Goal: Transaction & Acquisition: Purchase product/service

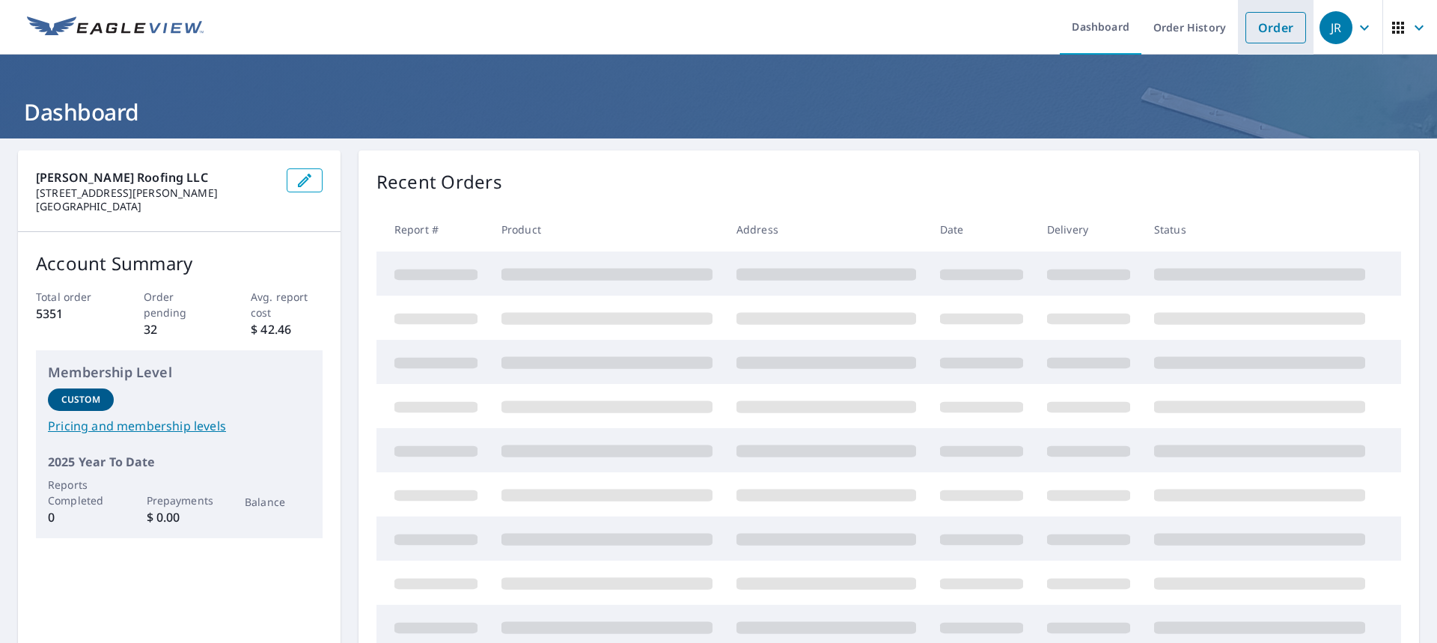
click at [1270, 31] on link "Order" at bounding box center [1276, 27] width 61 height 31
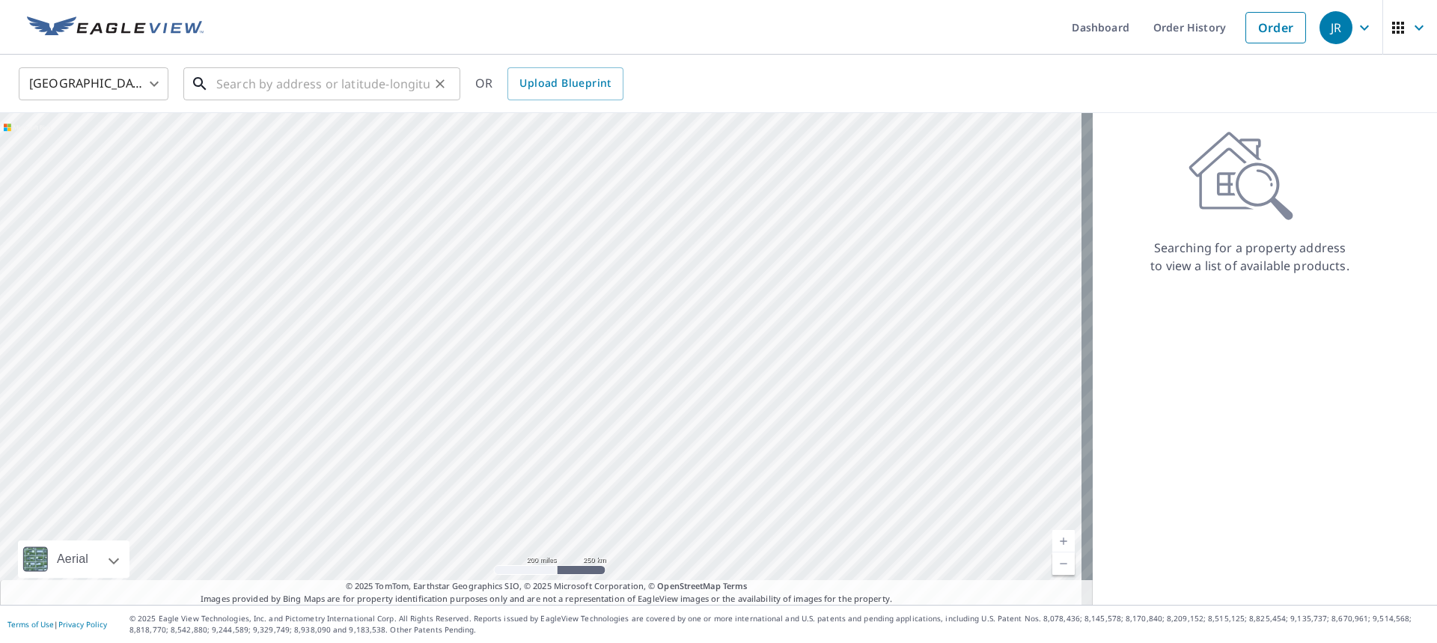
click at [283, 95] on input "text" at bounding box center [322, 84] width 213 height 42
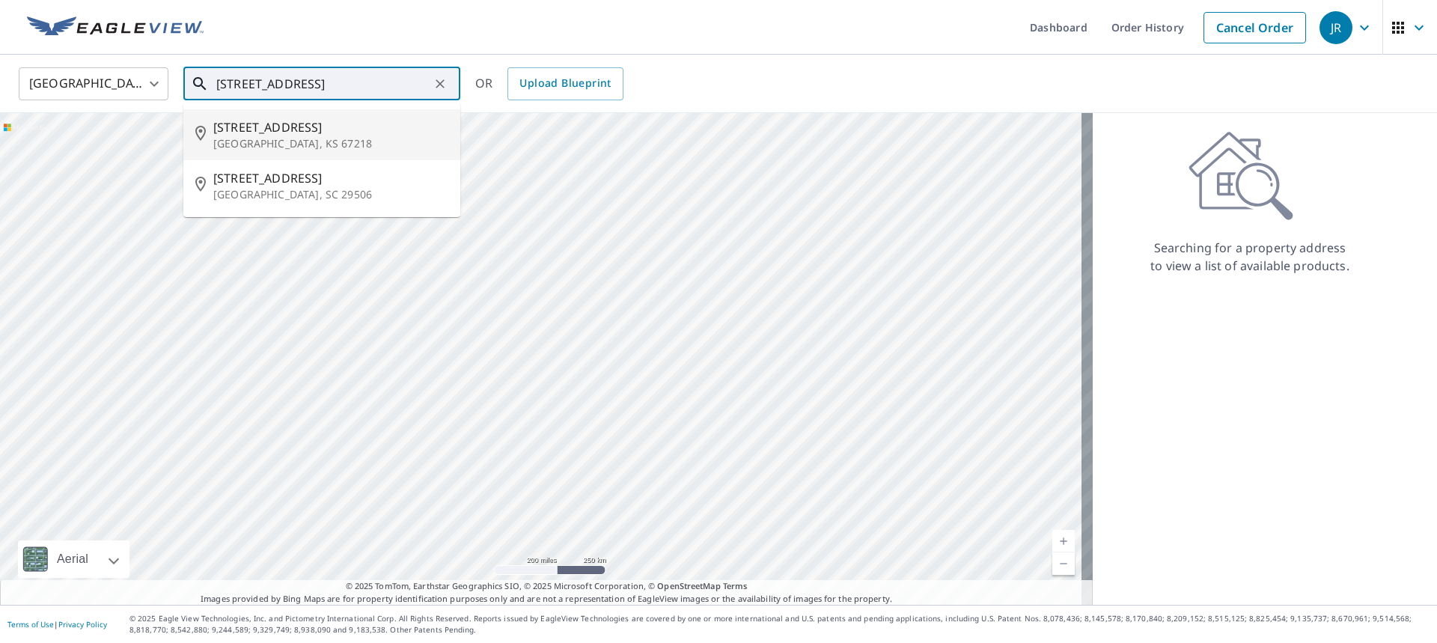
click at [273, 136] on p "[GEOGRAPHIC_DATA], KS 67218" at bounding box center [330, 143] width 235 height 15
type input "[STREET_ADDRESS][PERSON_NAME]"
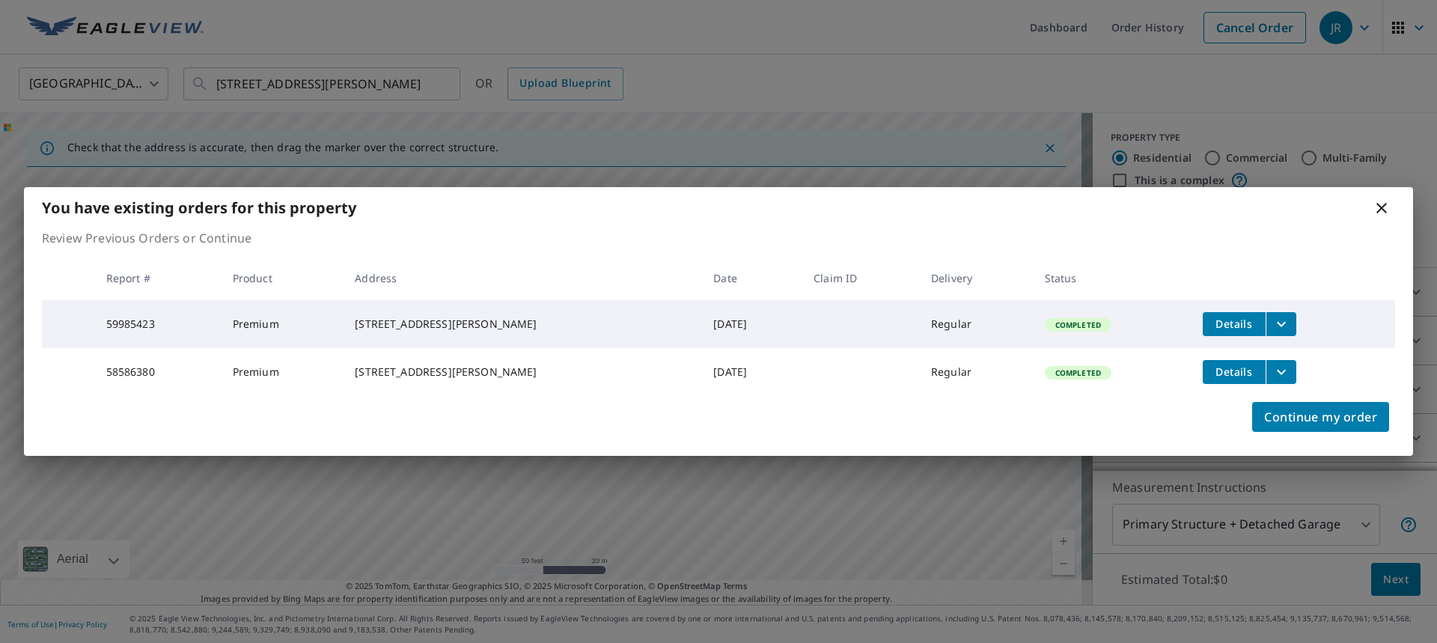
click at [1384, 202] on icon at bounding box center [1382, 208] width 18 height 18
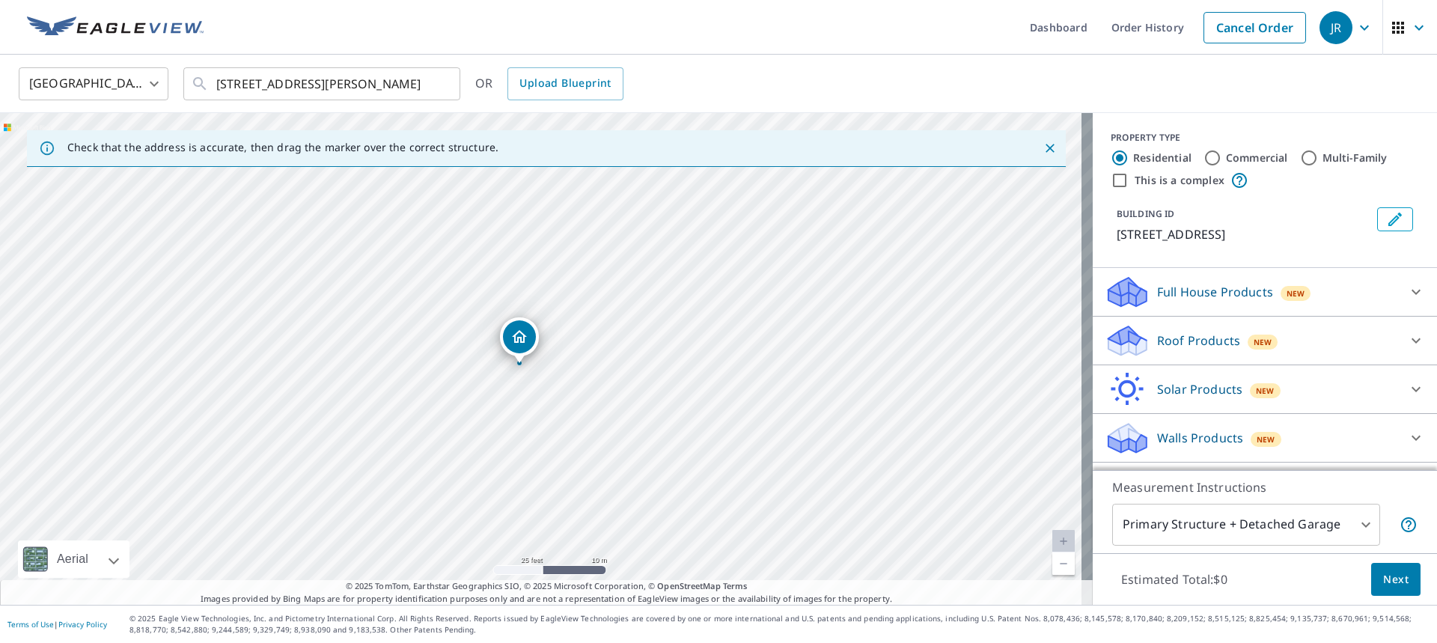
click at [1183, 344] on p "Roof Products" at bounding box center [1198, 341] width 83 height 18
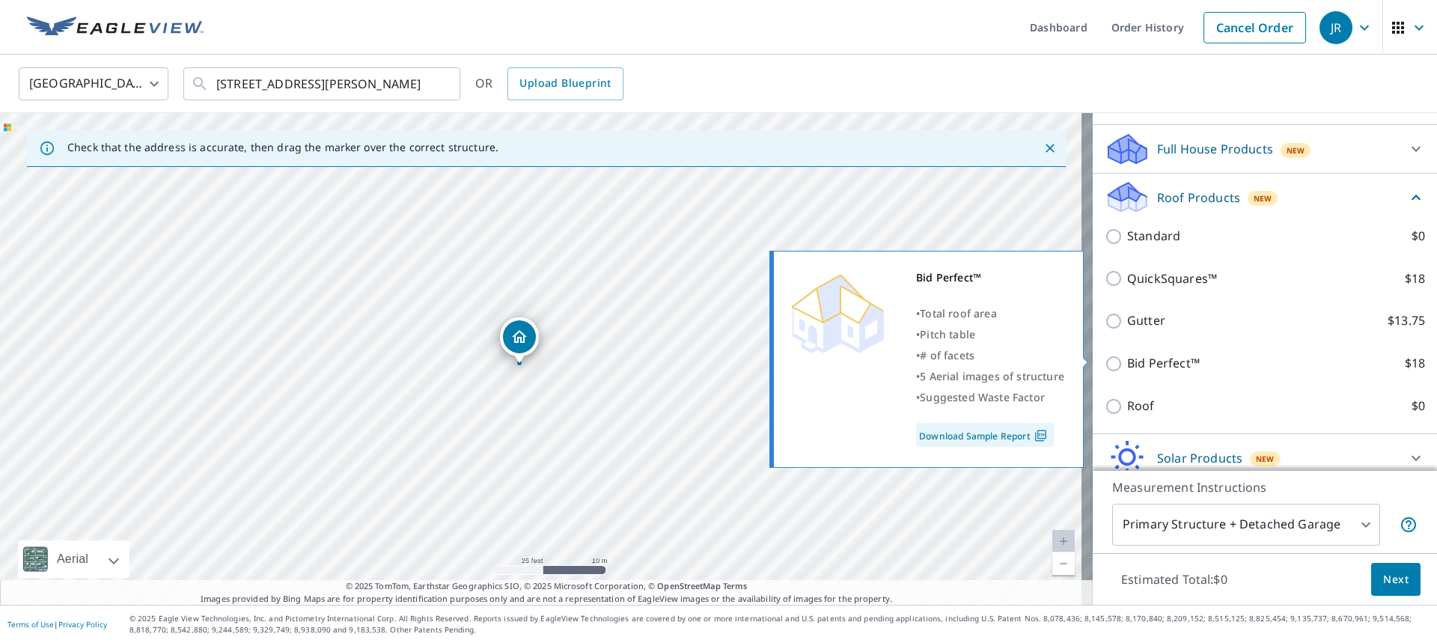
scroll to position [150, 0]
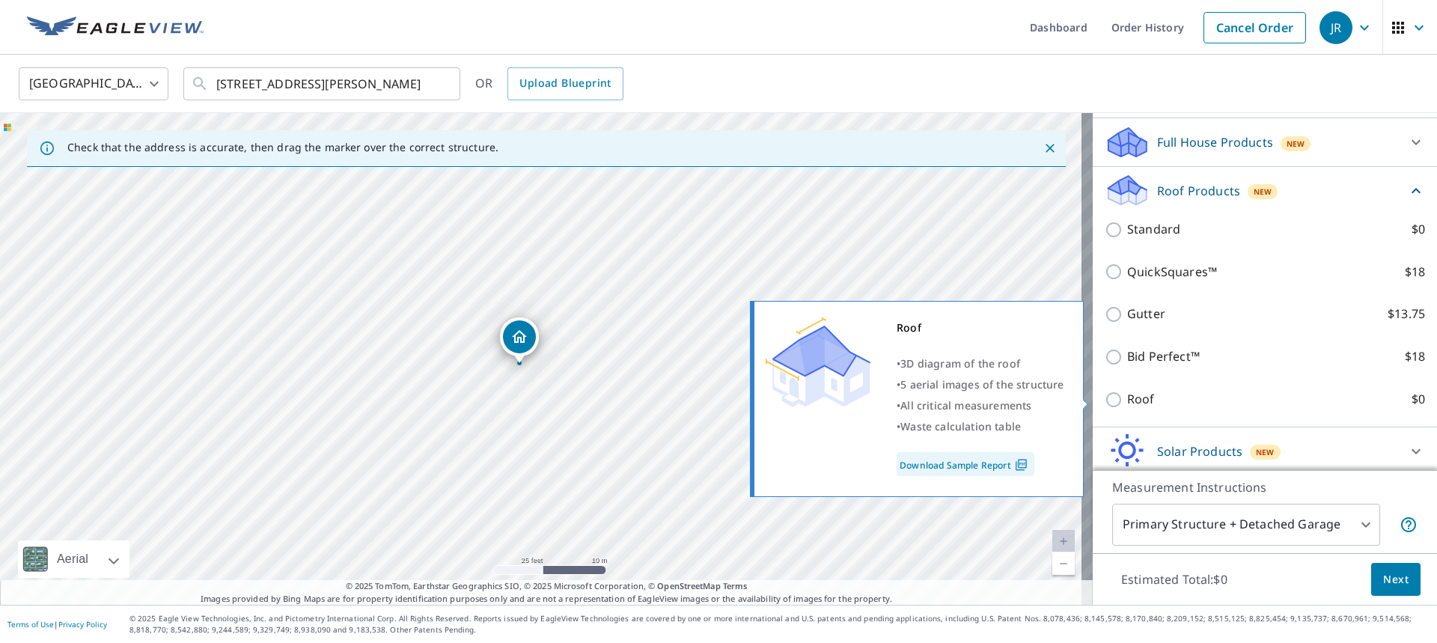
click at [1105, 397] on input "Roof $0" at bounding box center [1116, 400] width 22 height 18
checkbox input "true"
type input "3"
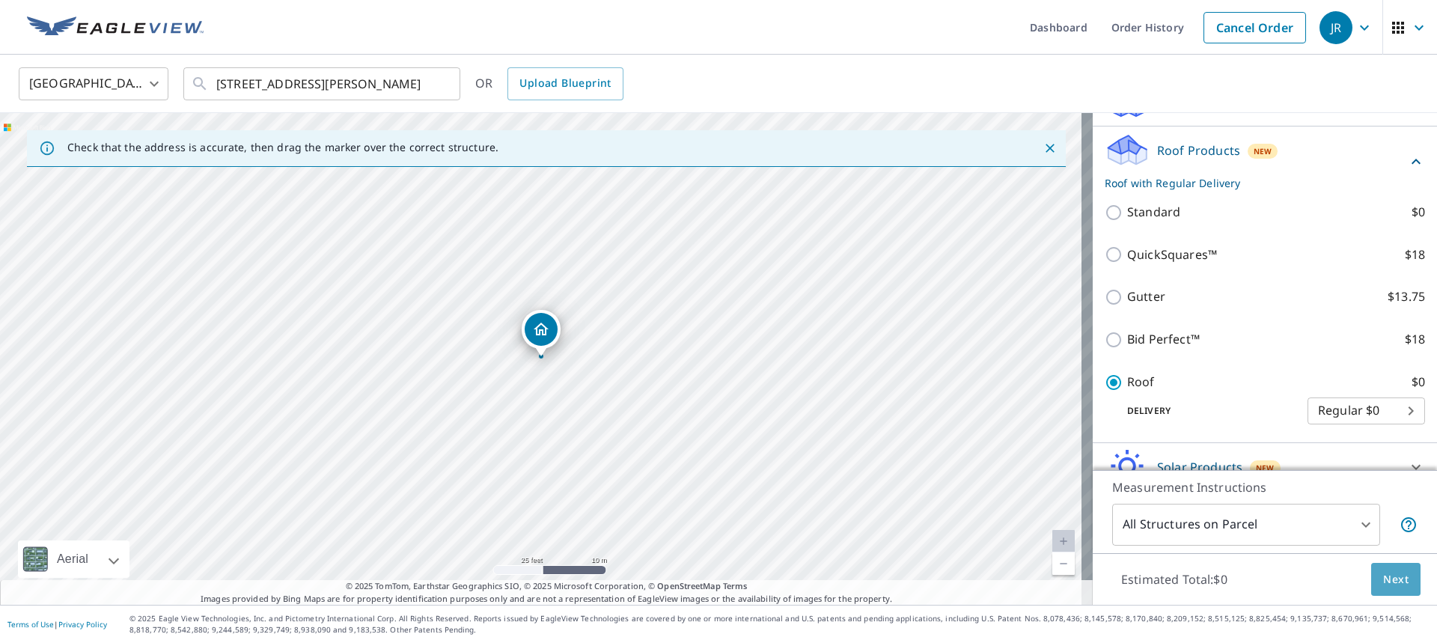
click at [1390, 583] on span "Next" at bounding box center [1396, 579] width 25 height 19
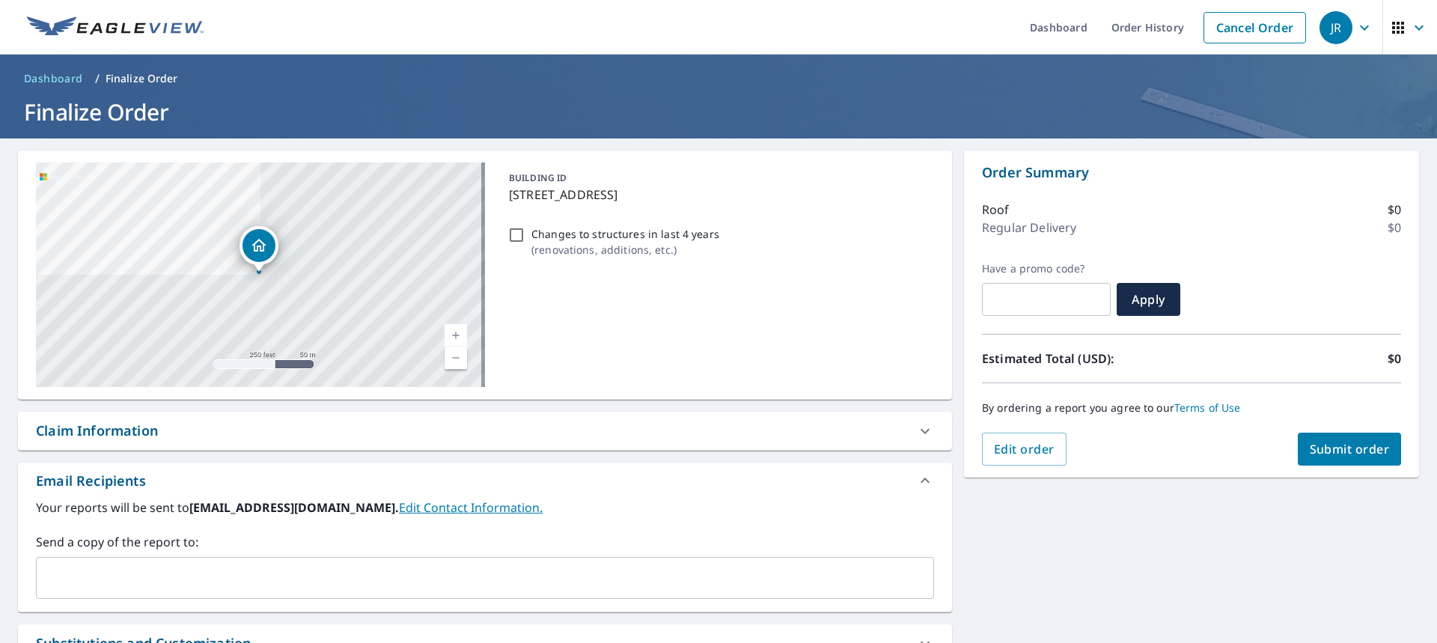
click at [128, 589] on input "text" at bounding box center [474, 578] width 862 height 28
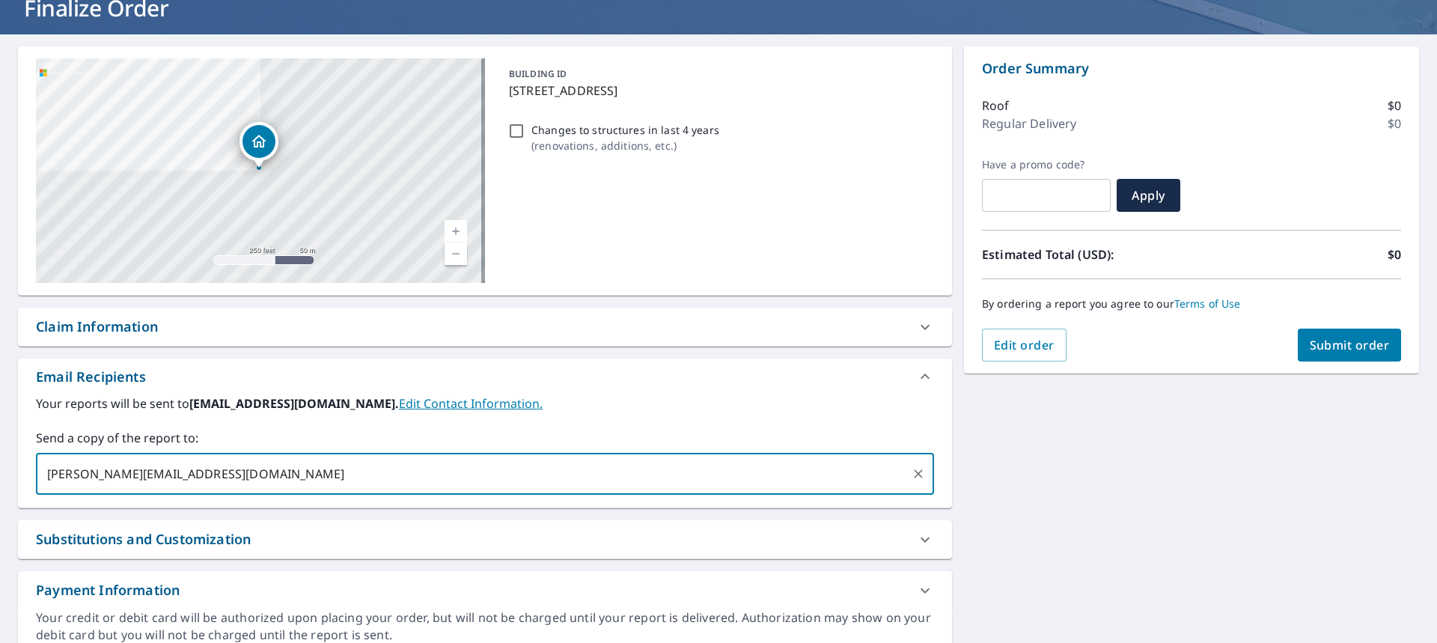
scroll to position [93, 0]
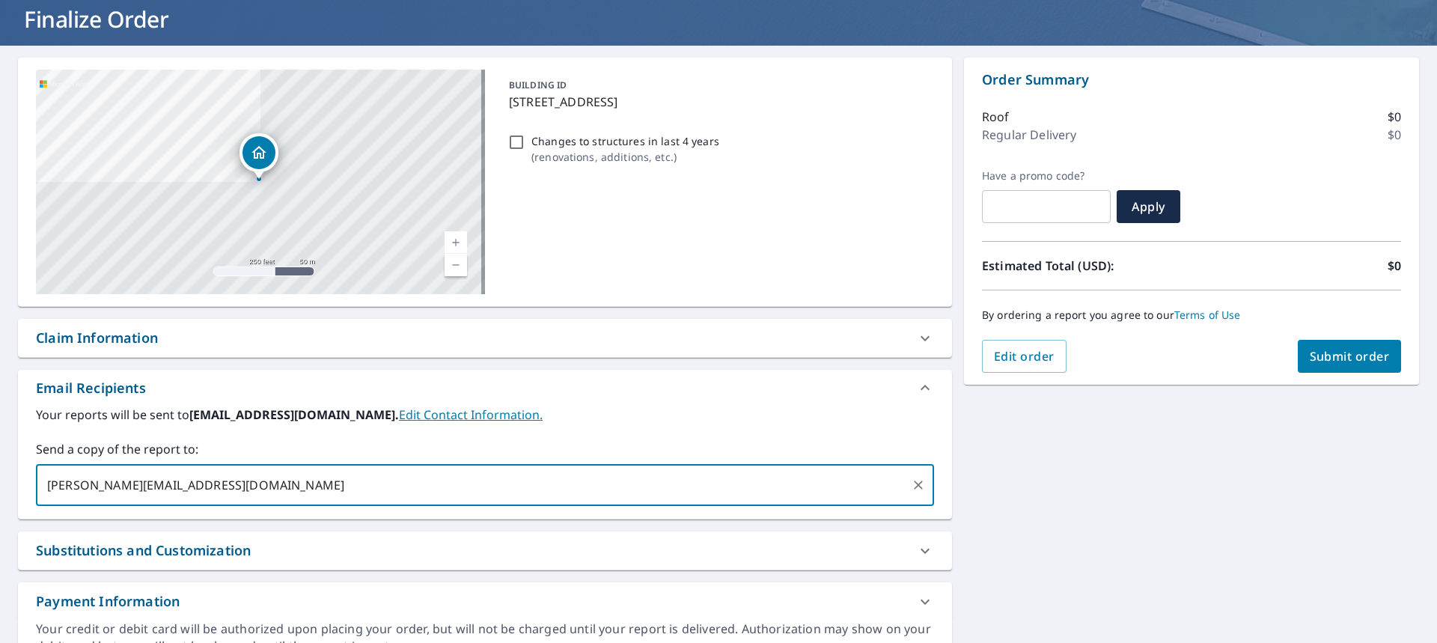
type input "[PERSON_NAME][EMAIL_ADDRESS][DOMAIN_NAME]"
click at [1342, 359] on span "Submit order" at bounding box center [1350, 356] width 80 height 16
checkbox input "true"
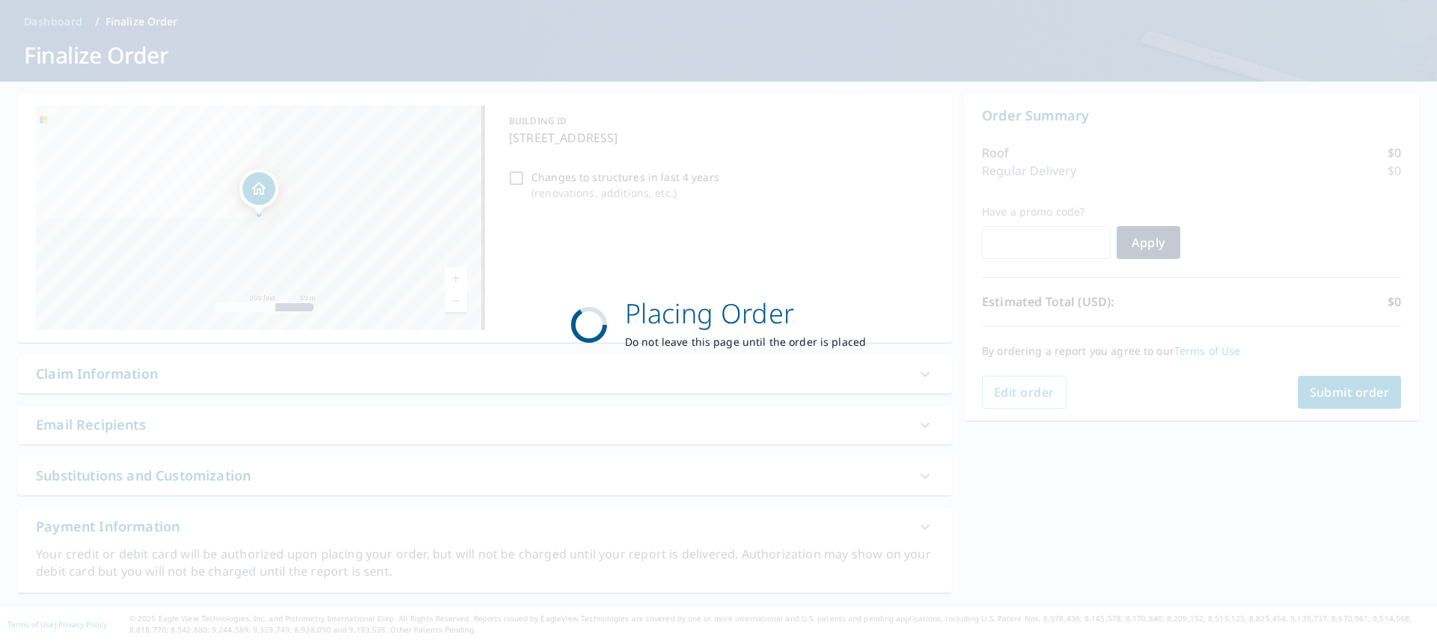
scroll to position [57, 0]
